Goal: Task Accomplishment & Management: Manage account settings

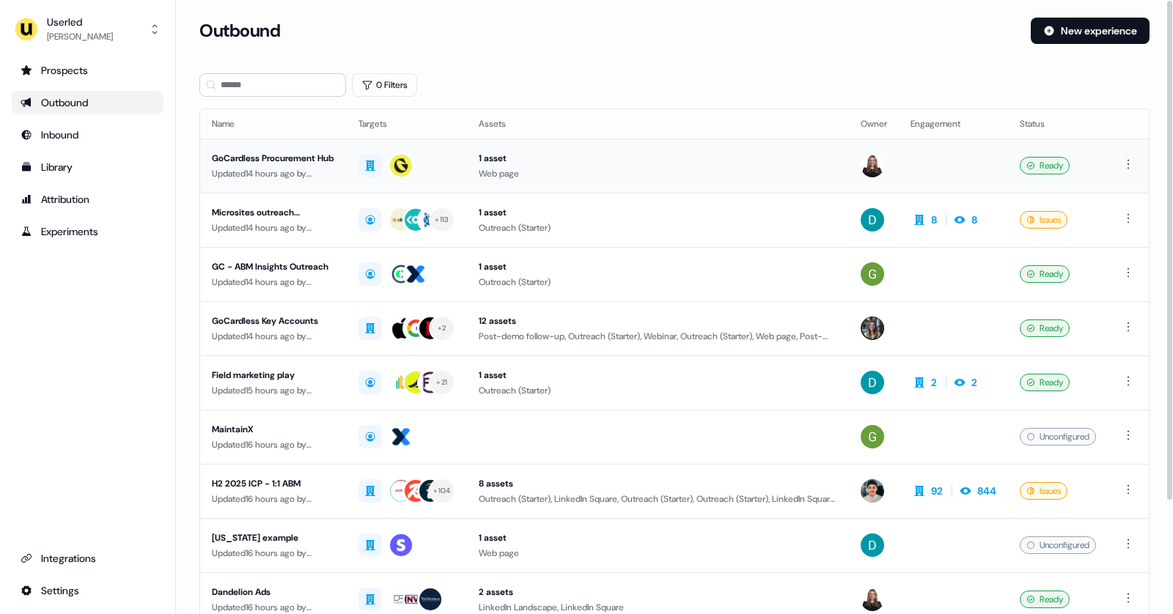
click at [281, 166] on div "Updated 14 hours ago by Geneviève Ladouceur" at bounding box center [273, 173] width 123 height 15
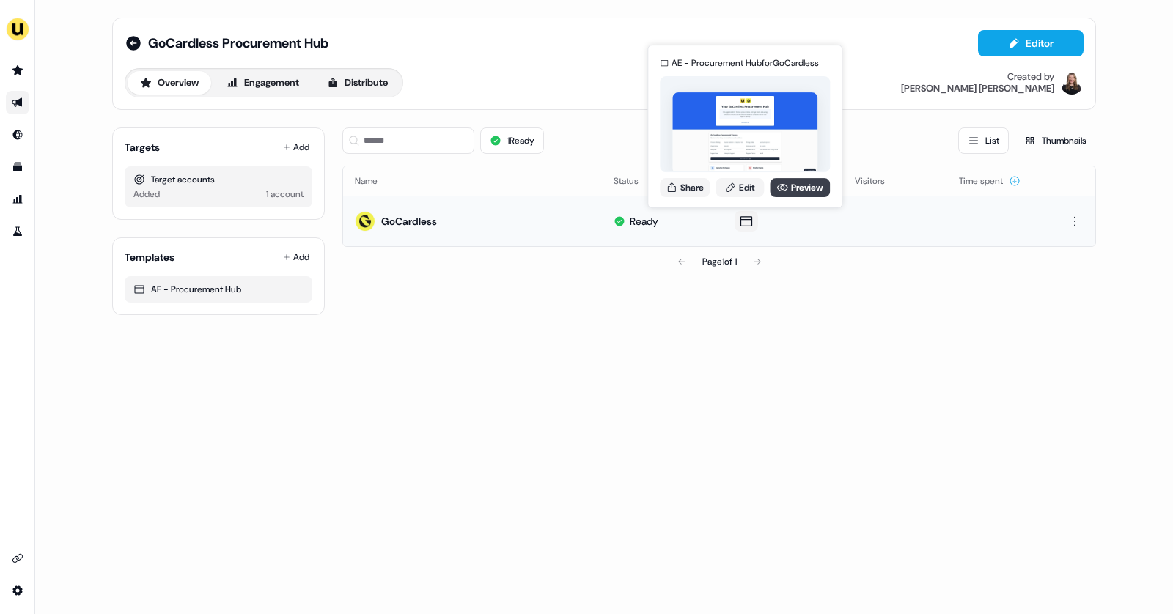
click at [793, 182] on link "Preview" at bounding box center [800, 187] width 60 height 19
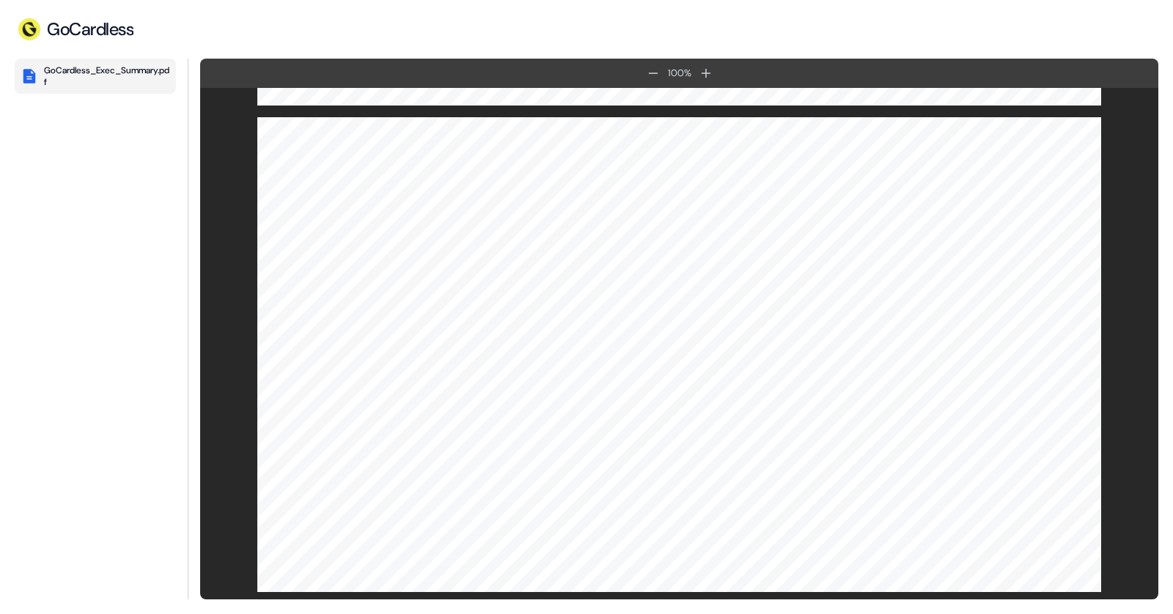
scroll to position [4854, 0]
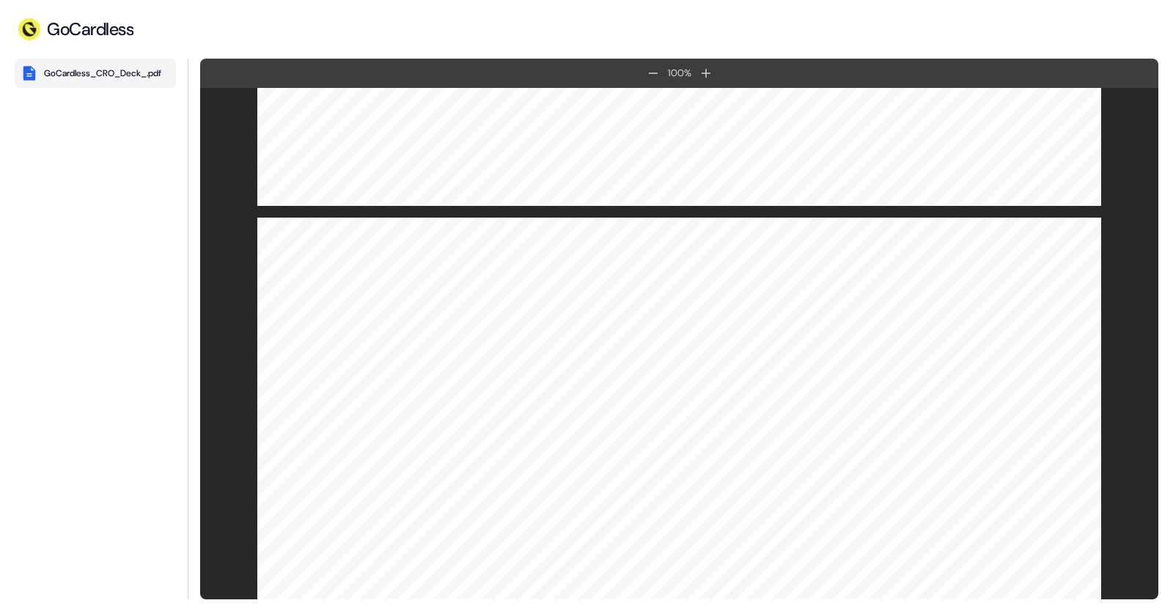
scroll to position [3880, 0]
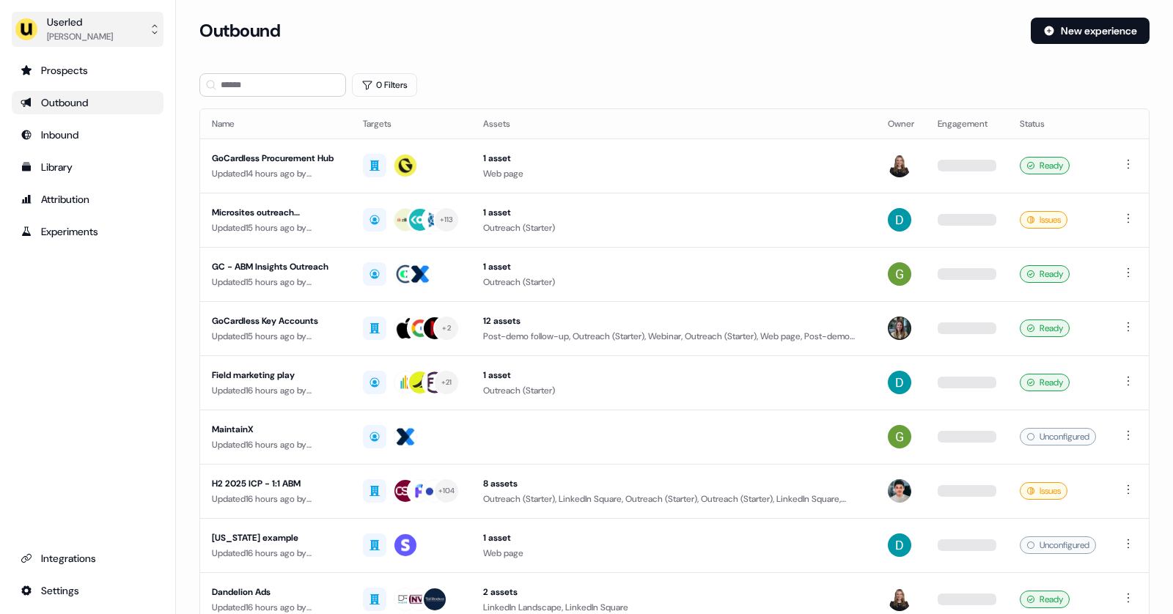
click at [116, 36] on button "Userled [PERSON_NAME]" at bounding box center [88, 29] width 152 height 35
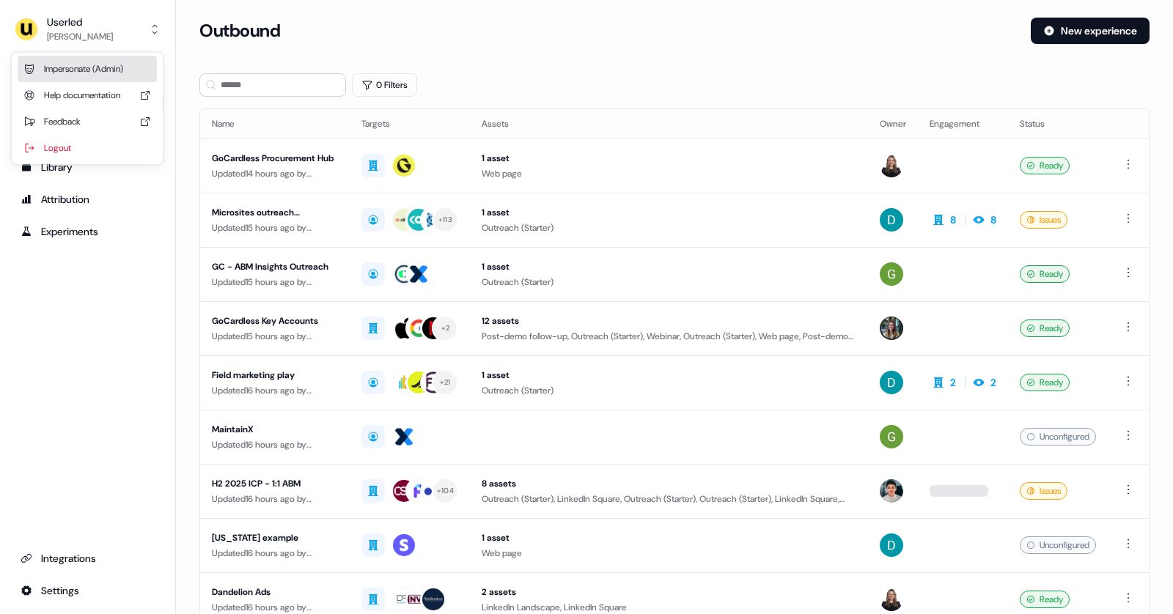
click at [106, 73] on div "Impersonate (Admin)" at bounding box center [87, 69] width 139 height 26
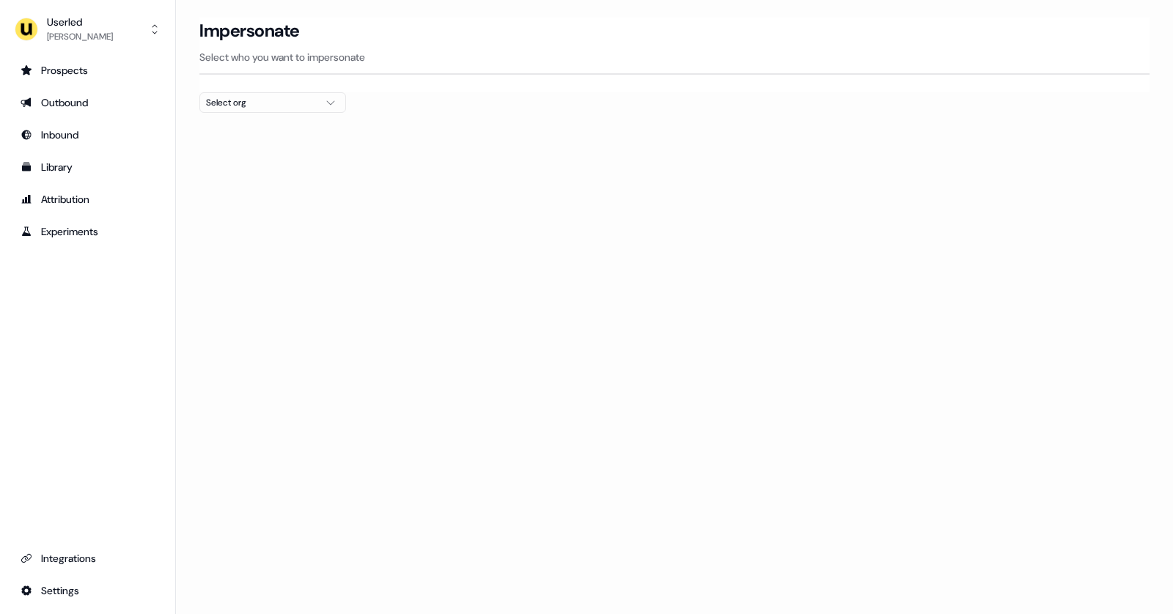
click at [270, 115] on div at bounding box center [674, 119] width 950 height 12
click at [261, 106] on div "Select org" at bounding box center [261, 102] width 110 height 15
type input "*****"
click at [232, 158] on div "Canva" at bounding box center [272, 154] width 145 height 23
click at [257, 158] on div "Canva" at bounding box center [272, 154] width 145 height 23
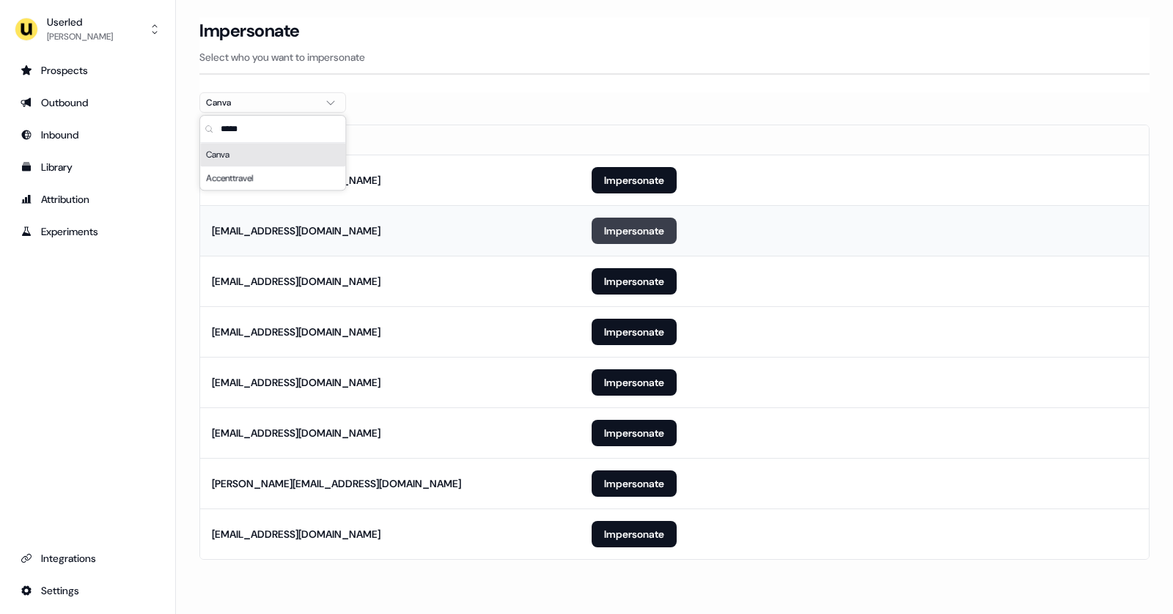
click at [607, 231] on button "Impersonate" at bounding box center [634, 231] width 85 height 26
